Goal: Browse casually: Explore the website without a specific task or goal

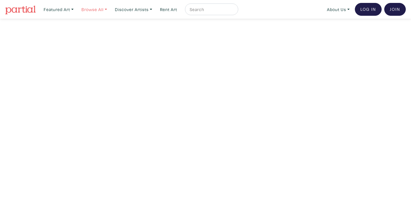
click at [103, 9] on link "Browse All" at bounding box center [94, 9] width 31 height 12
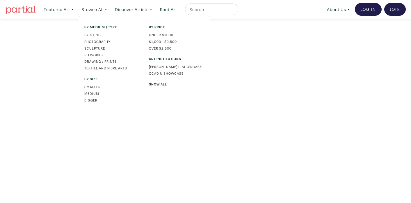
click at [95, 35] on link "Painting" at bounding box center [112, 34] width 56 height 5
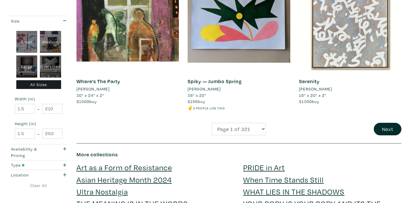
scroll to position [1208, 0]
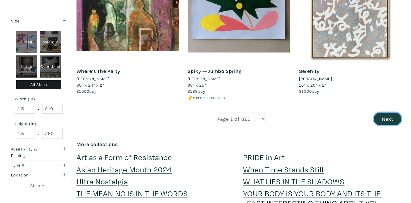
click at [391, 122] on button "Next" at bounding box center [388, 118] width 28 height 13
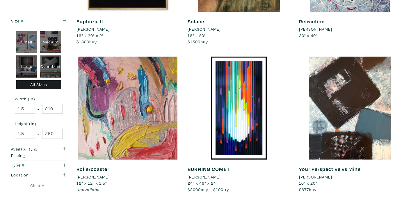
scroll to position [198, 0]
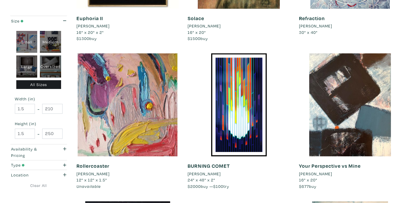
click at [315, 172] on li "Robin L Potter" at bounding box center [315, 173] width 33 height 6
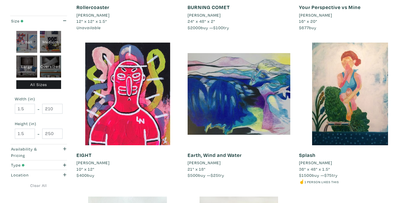
scroll to position [365, 0]
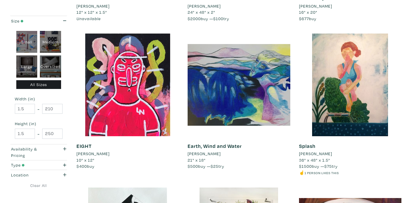
click at [306, 153] on li "[PERSON_NAME]" at bounding box center [315, 153] width 33 height 6
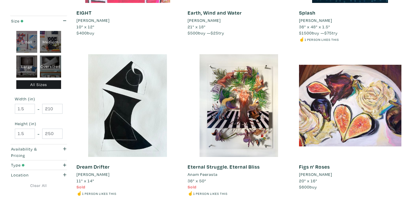
scroll to position [499, 0]
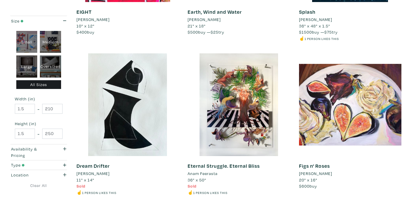
click at [318, 173] on li "Jasmin-Nicole A." at bounding box center [315, 173] width 33 height 6
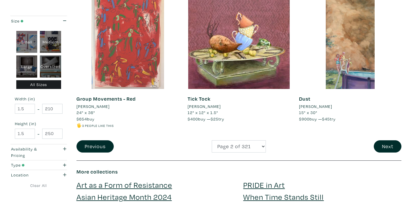
scroll to position [1191, 0]
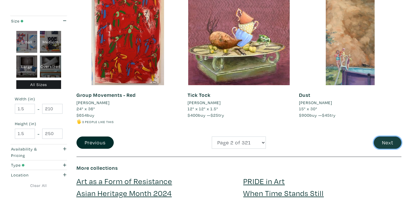
click at [383, 146] on button "Next" at bounding box center [388, 142] width 28 height 13
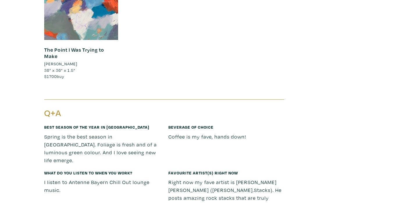
scroll to position [1252, 0]
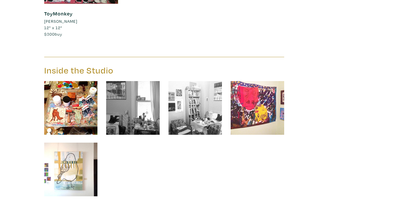
scroll to position [2005, 0]
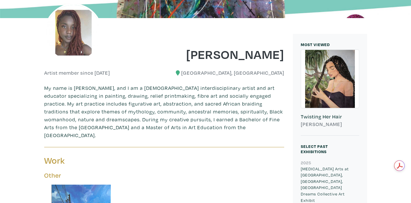
scroll to position [17, 0]
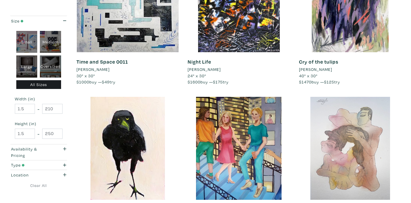
scroll to position [311, 0]
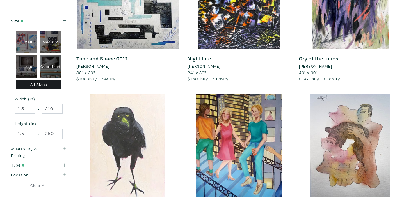
click at [138, 157] on div at bounding box center [128, 144] width 103 height 103
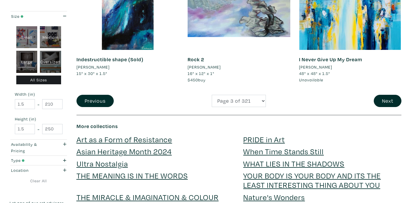
scroll to position [1278, 0]
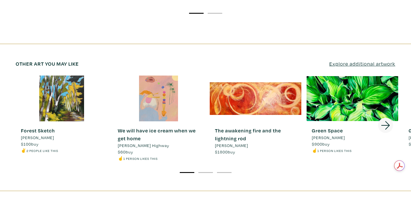
scroll to position [824, 0]
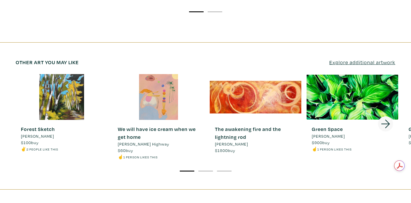
click at [171, 74] on div at bounding box center [159, 97] width 92 height 46
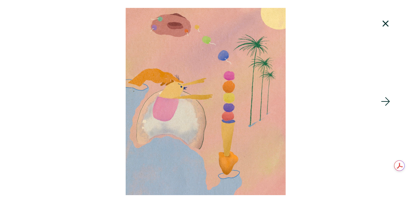
click at [386, 25] on icon at bounding box center [386, 24] width 20 height 16
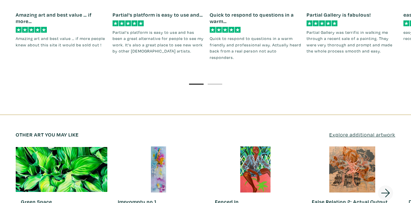
scroll to position [809, 0]
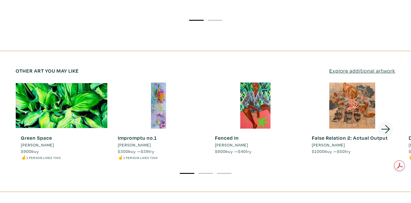
click at [241, 141] on span "[PERSON_NAME]" at bounding box center [231, 144] width 33 height 6
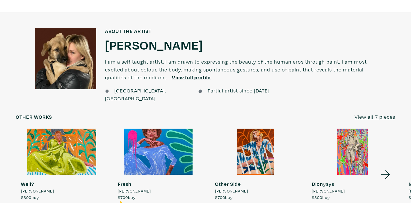
scroll to position [446, 0]
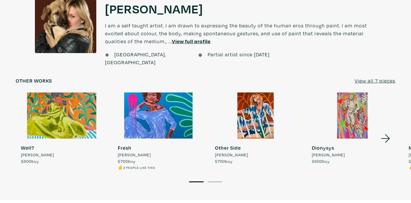
click at [386, 77] on u "View all 7 pieces" at bounding box center [375, 80] width 41 height 7
click at [384, 77] on u "View all 7 pieces" at bounding box center [375, 80] width 41 height 7
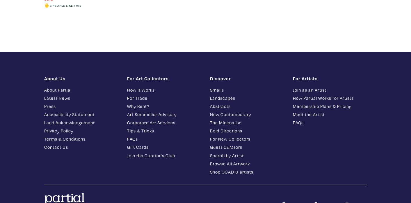
scroll to position [754, 0]
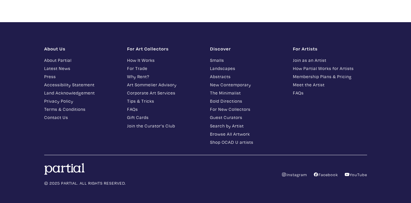
click at [150, 60] on link "How It Works" at bounding box center [164, 60] width 74 height 7
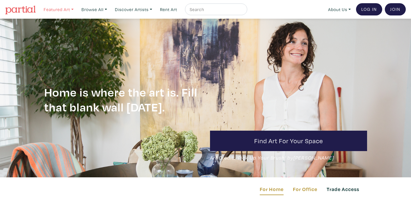
click at [68, 7] on link "Featured Art" at bounding box center [58, 9] width 35 height 12
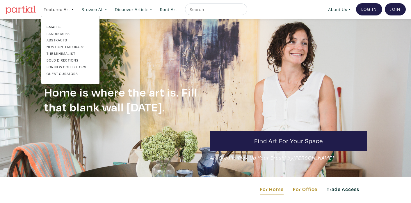
click at [57, 47] on link "New Contemporary" at bounding box center [71, 46] width 48 height 5
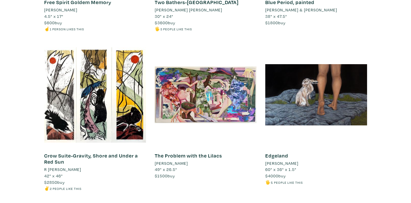
scroll to position [3750, 0]
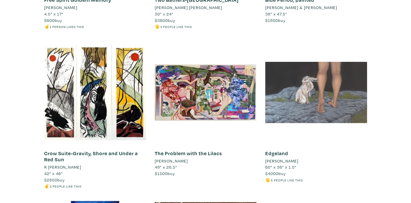
click at [311, 76] on div at bounding box center [316, 92] width 102 height 102
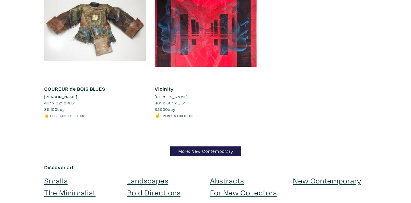
scroll to position [5656, 0]
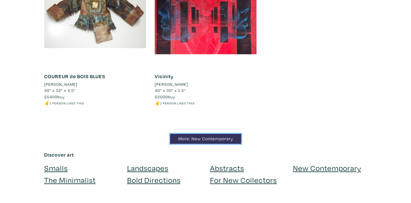
click at [223, 134] on link "More: New Contemporary" at bounding box center [205, 139] width 71 height 10
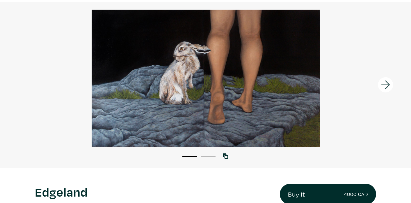
scroll to position [19, 0]
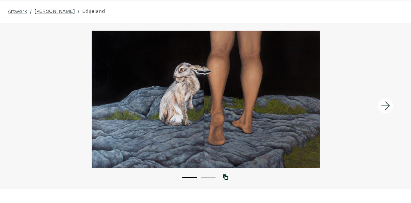
click at [389, 106] on icon at bounding box center [386, 106] width 20 height 16
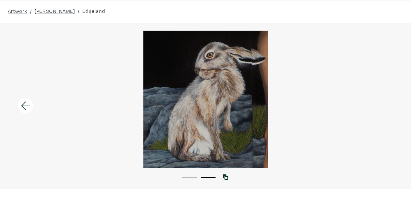
click at [389, 107] on div at bounding box center [205, 99] width 411 height 137
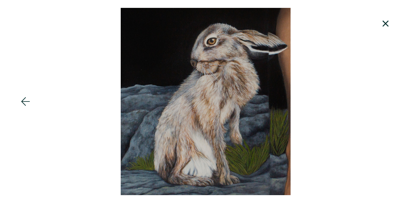
click at [386, 26] on icon at bounding box center [386, 24] width 20 height 16
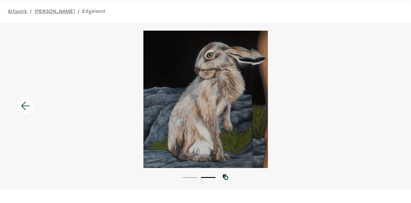
click at [30, 104] on icon at bounding box center [26, 106] width 20 height 16
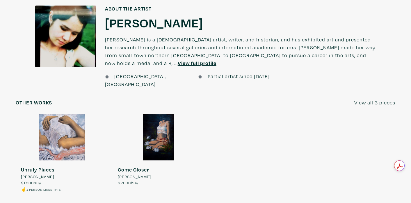
scroll to position [491, 0]
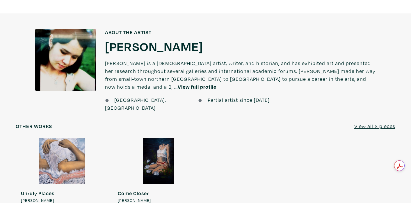
click at [371, 123] on u "View all 3 pieces" at bounding box center [374, 126] width 41 height 7
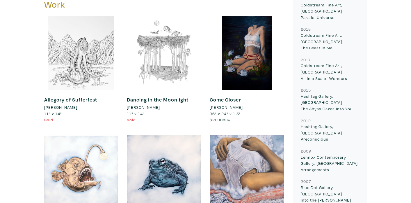
scroll to position [267, 0]
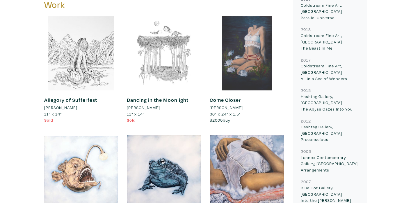
click at [251, 47] on div at bounding box center [247, 53] width 74 height 74
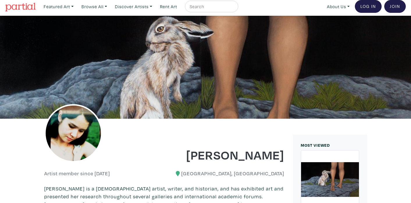
scroll to position [0, 0]
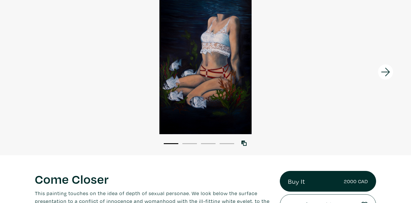
scroll to position [53, 0]
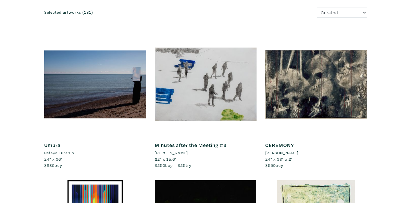
scroll to position [83, 0]
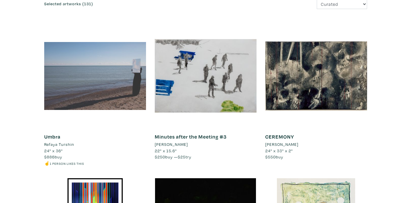
click at [116, 93] on div at bounding box center [95, 76] width 102 height 102
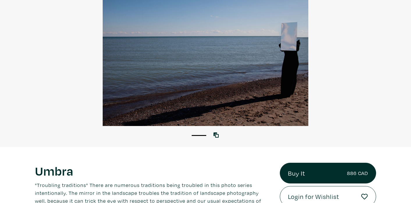
scroll to position [98, 0]
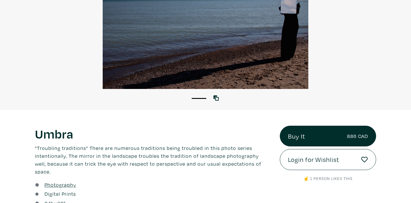
click at [177, 22] on div at bounding box center [205, 20] width 411 height 137
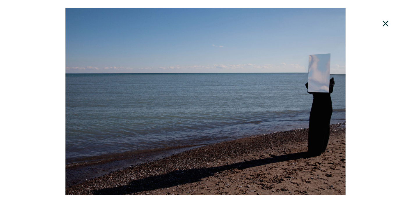
click at [386, 22] on icon at bounding box center [386, 24] width 20 height 16
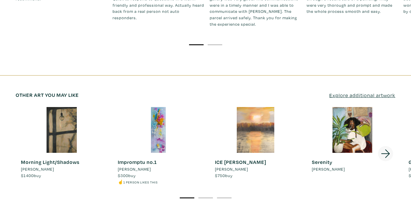
scroll to position [859, 0]
